Goal: Find specific page/section: Find specific page/section

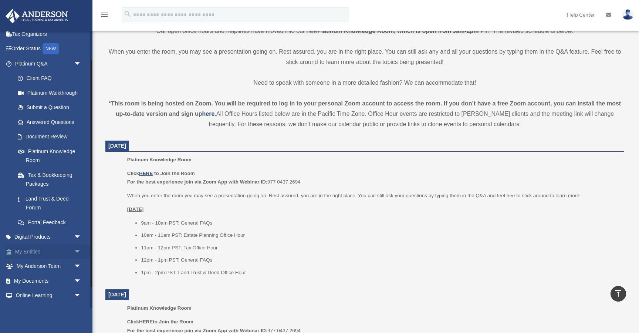
scroll to position [61, 0]
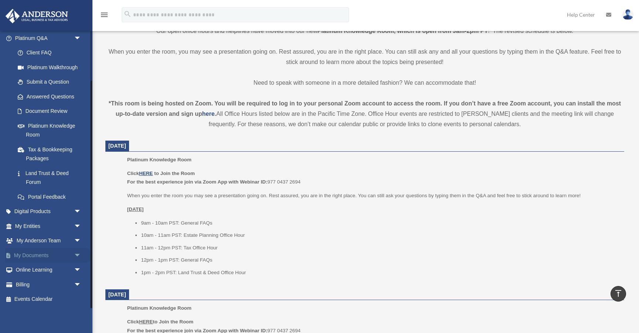
click at [33, 252] on link "My Documents arrow_drop_down" at bounding box center [48, 255] width 87 height 15
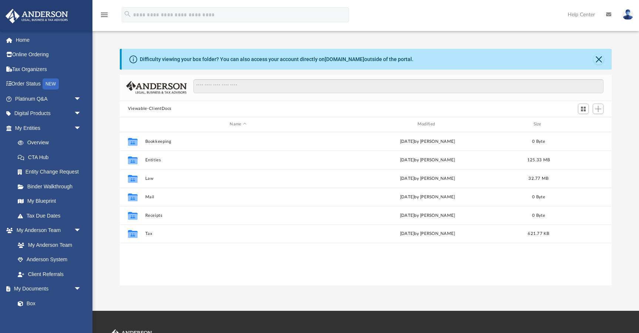
scroll to position [168, 492]
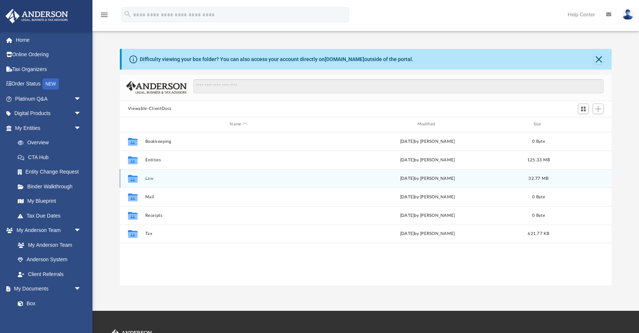
click at [151, 176] on button "Law" at bounding box center [238, 178] width 186 height 5
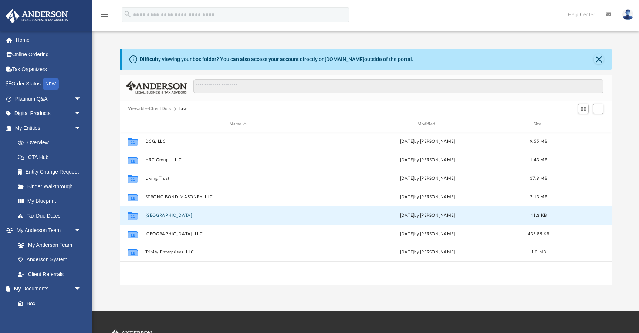
click at [162, 216] on button "TIMBER ROCK BUILDING" at bounding box center [238, 215] width 186 height 5
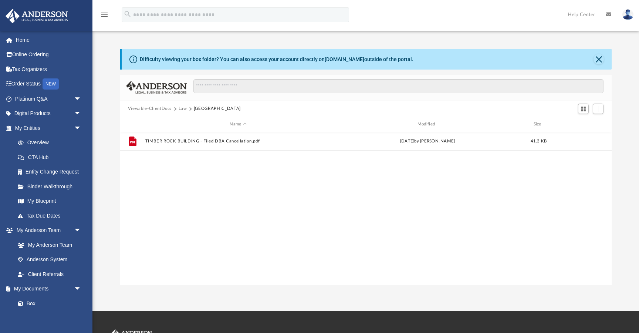
click at [183, 108] on button "Law" at bounding box center [183, 108] width 9 height 7
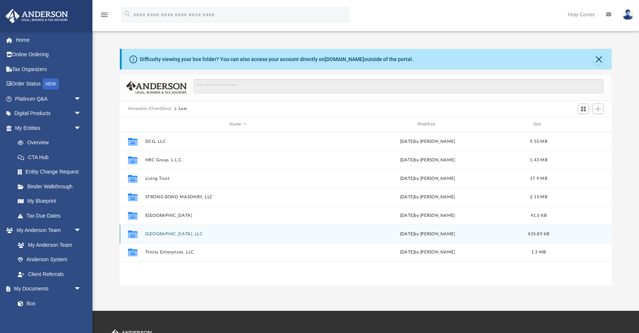
click at [156, 231] on button "Timber Rock Building, LLC" at bounding box center [238, 233] width 186 height 5
